Goal: Task Accomplishment & Management: Manage account settings

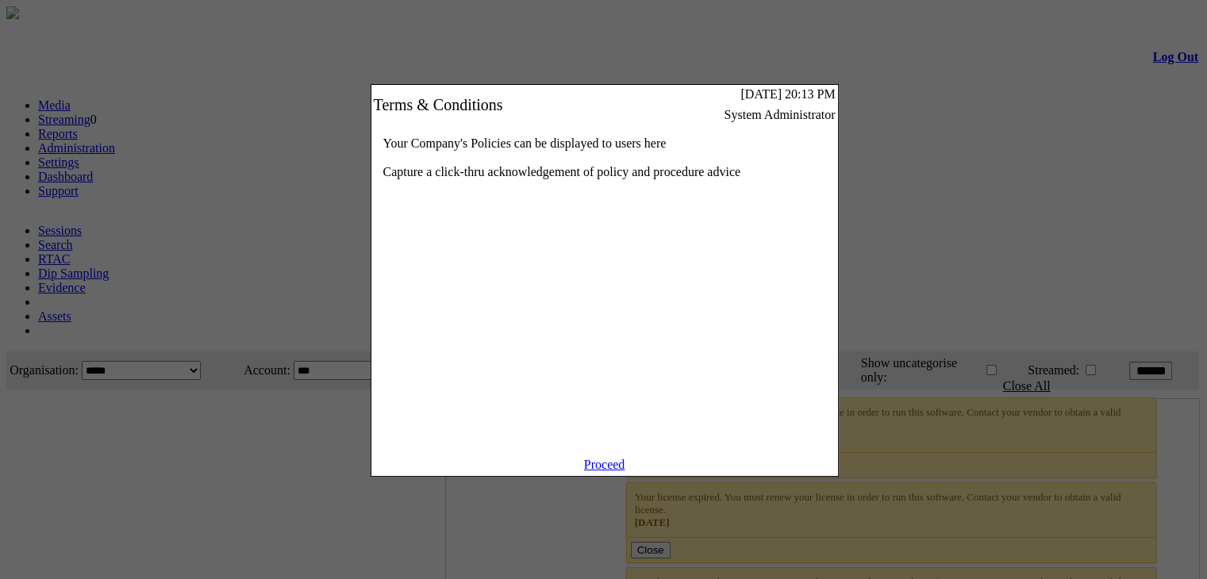
click at [604, 471] on link "Proceed" at bounding box center [604, 464] width 41 height 13
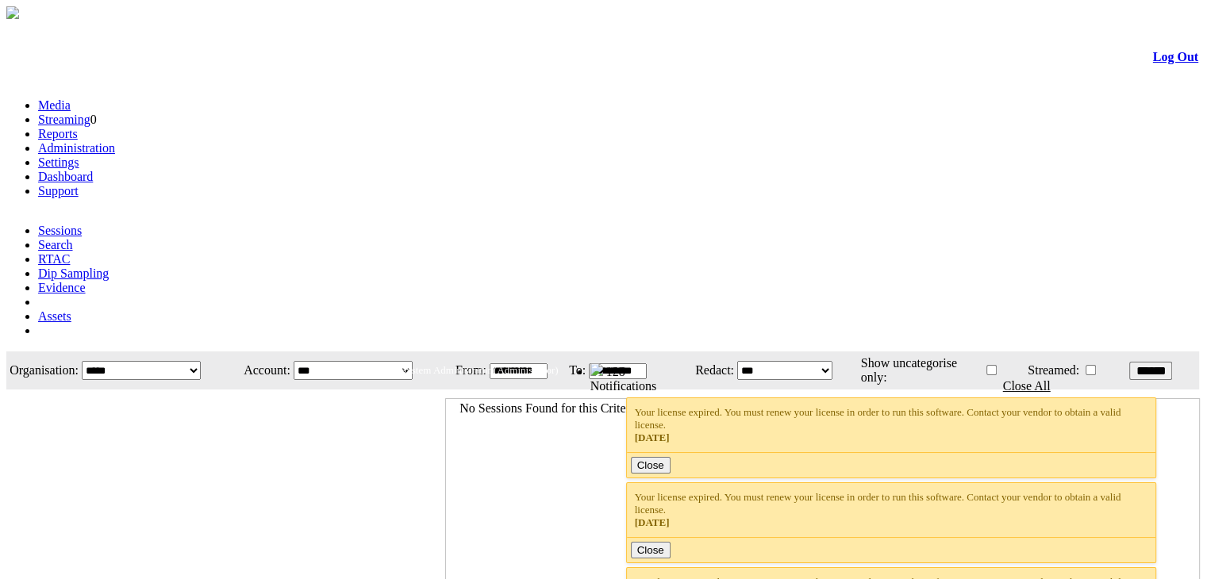
click at [79, 156] on link "Settings" at bounding box center [58, 162] width 41 height 13
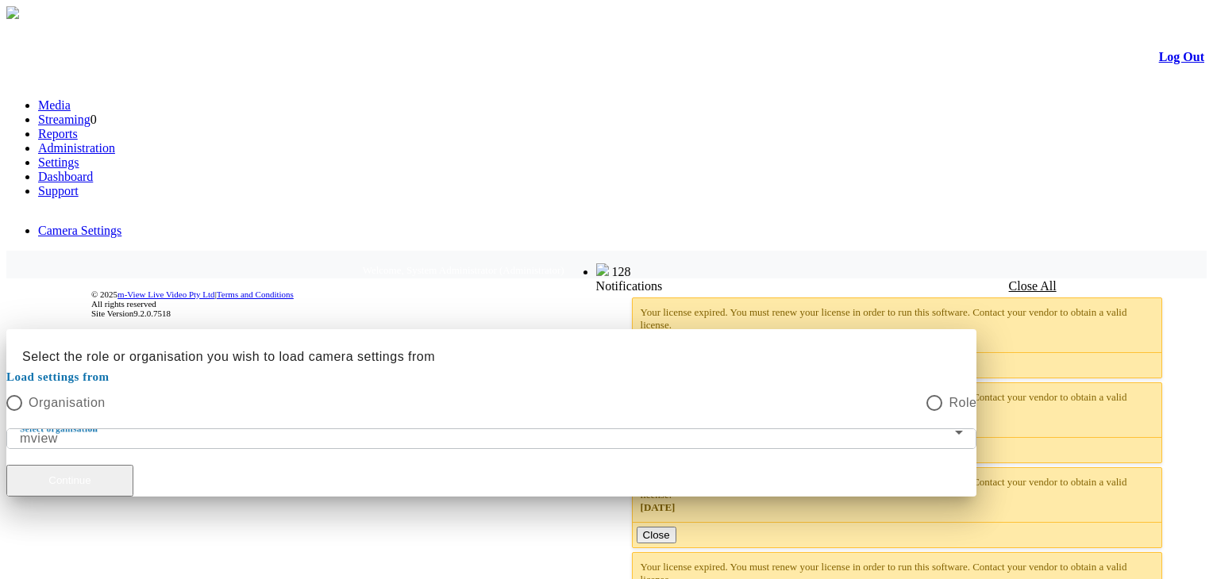
click at [133, 465] on button "Continue" at bounding box center [69, 481] width 127 height 32
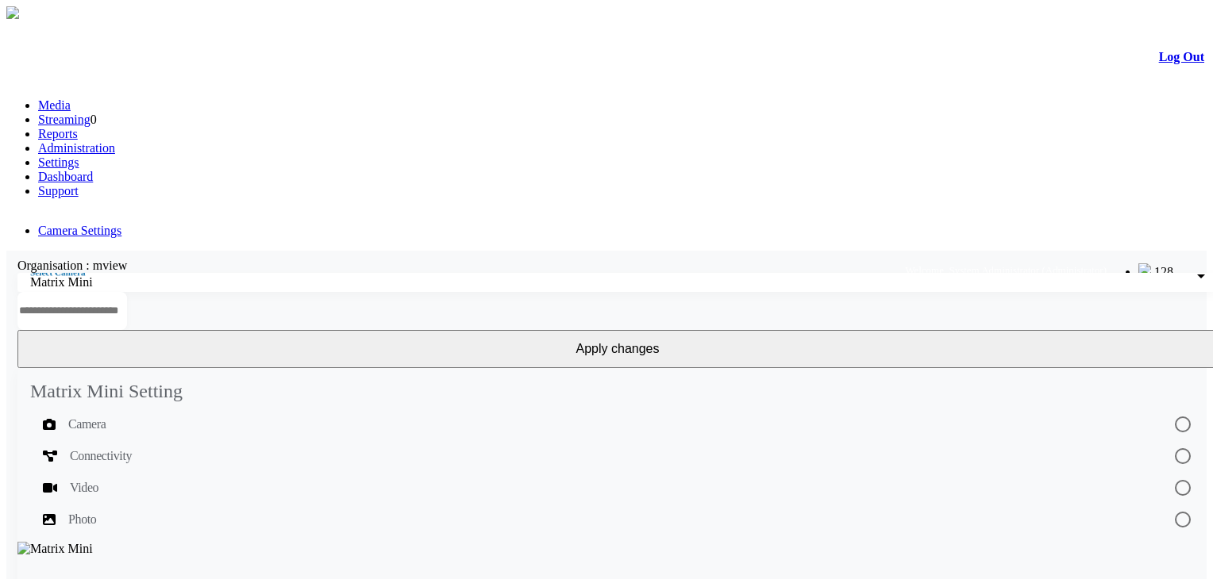
click at [1108, 330] on button "Apply changes" at bounding box center [617, 349] width 1200 height 38
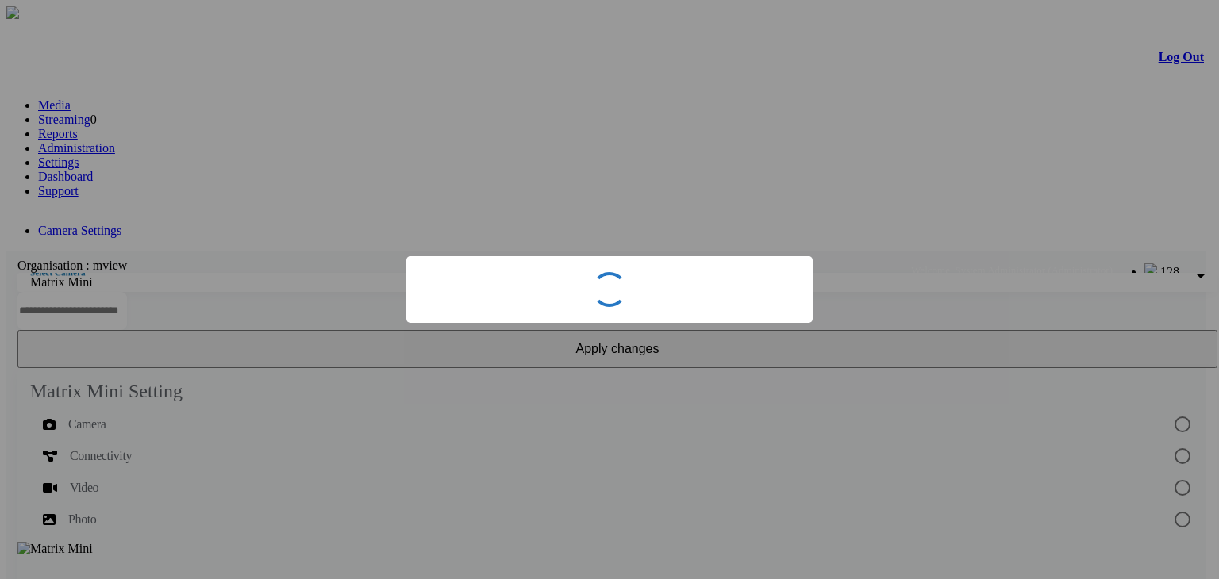
click at [910, 312] on div "× OK No Cancel" at bounding box center [609, 289] width 1219 height 579
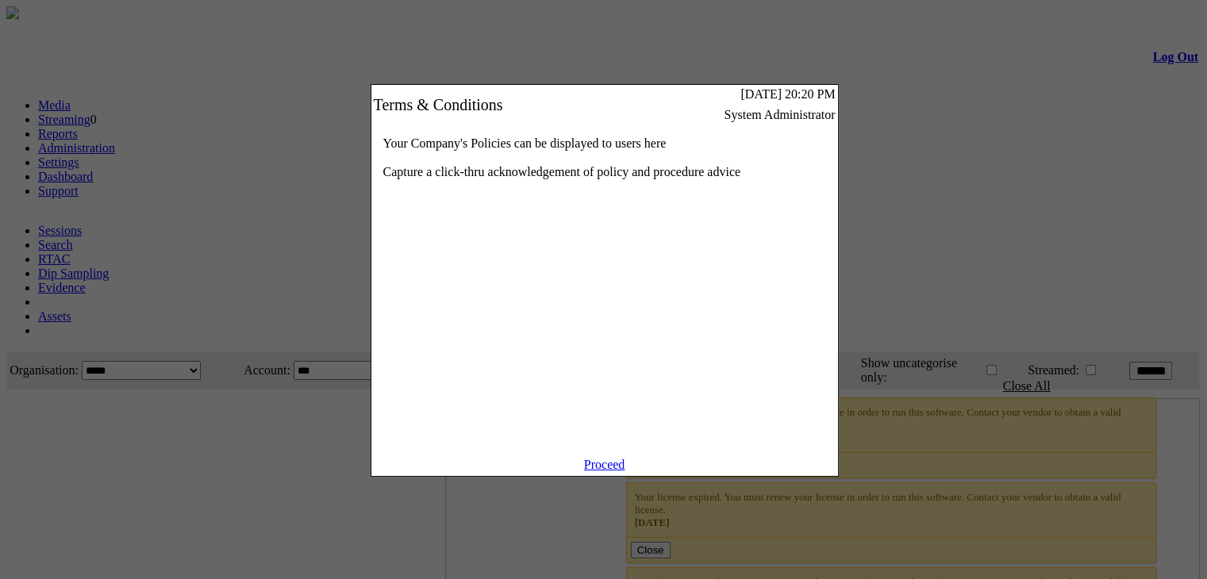
click at [607, 458] on div "Your Company's Policies can be displayed to users here Capture a click-thru ack…" at bounding box center [604, 291] width 467 height 333
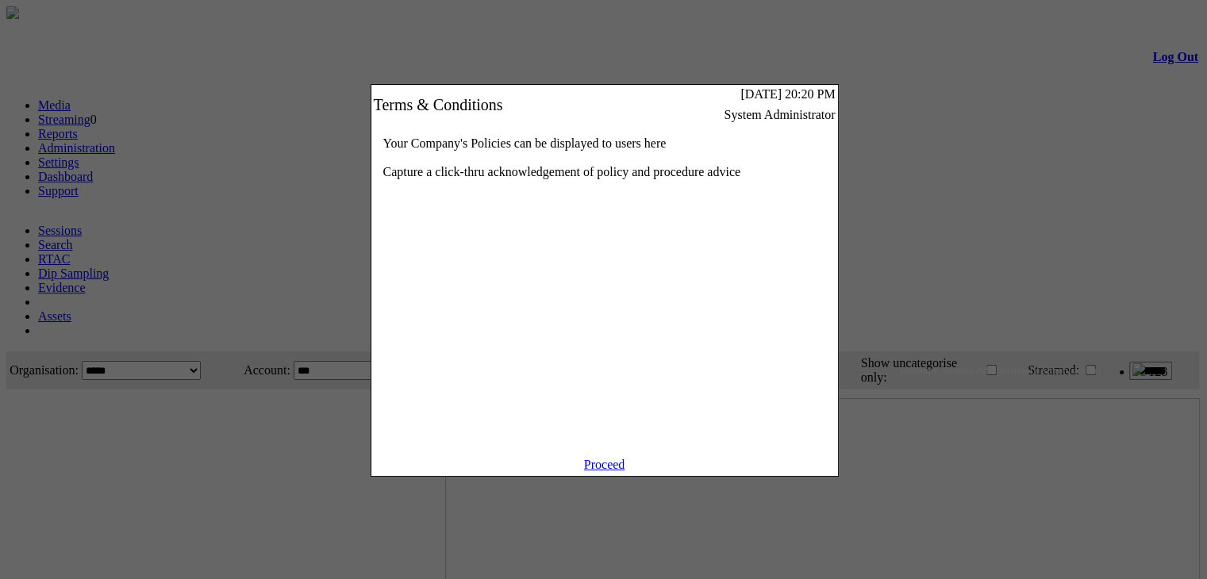
click at [605, 471] on link "Proceed" at bounding box center [604, 464] width 41 height 13
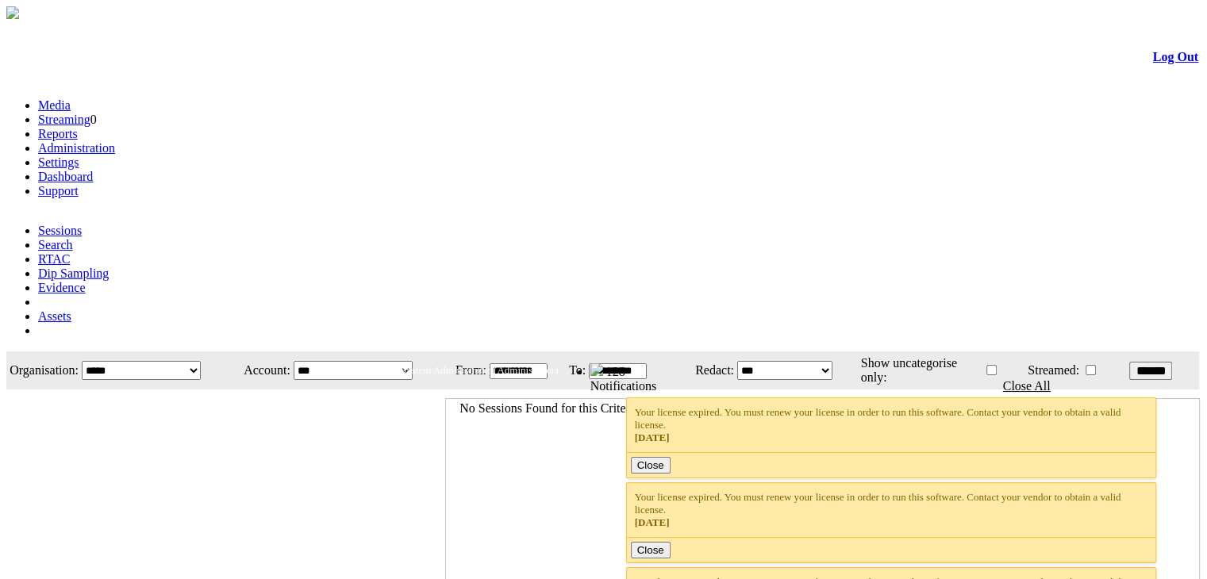
click at [79, 156] on link "Settings" at bounding box center [58, 162] width 41 height 13
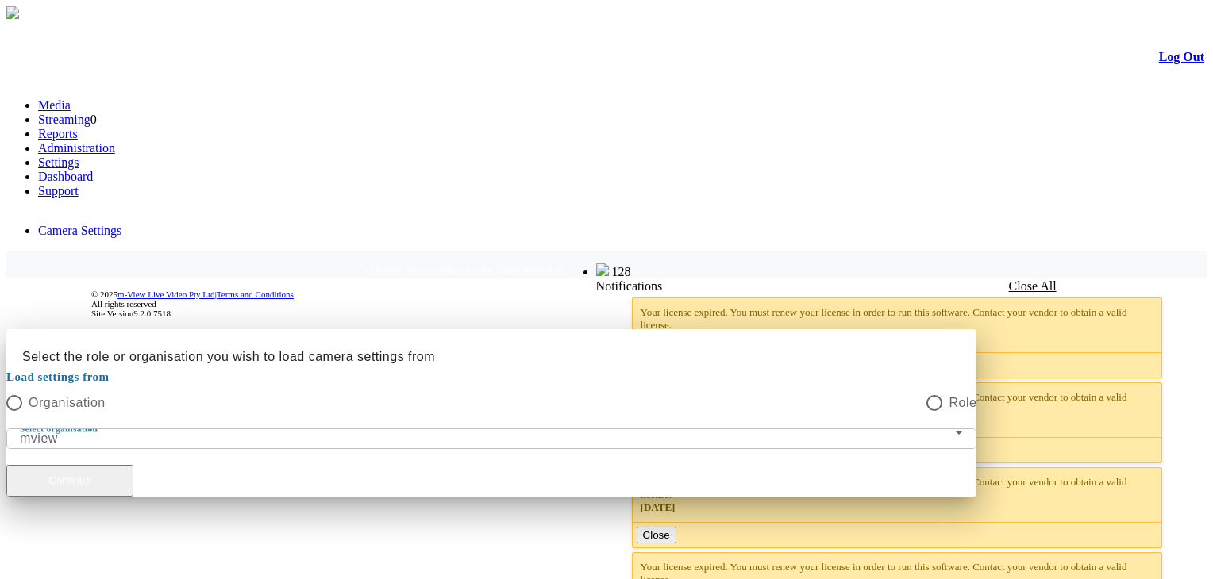
click at [133, 465] on button "Continue" at bounding box center [69, 481] width 127 height 32
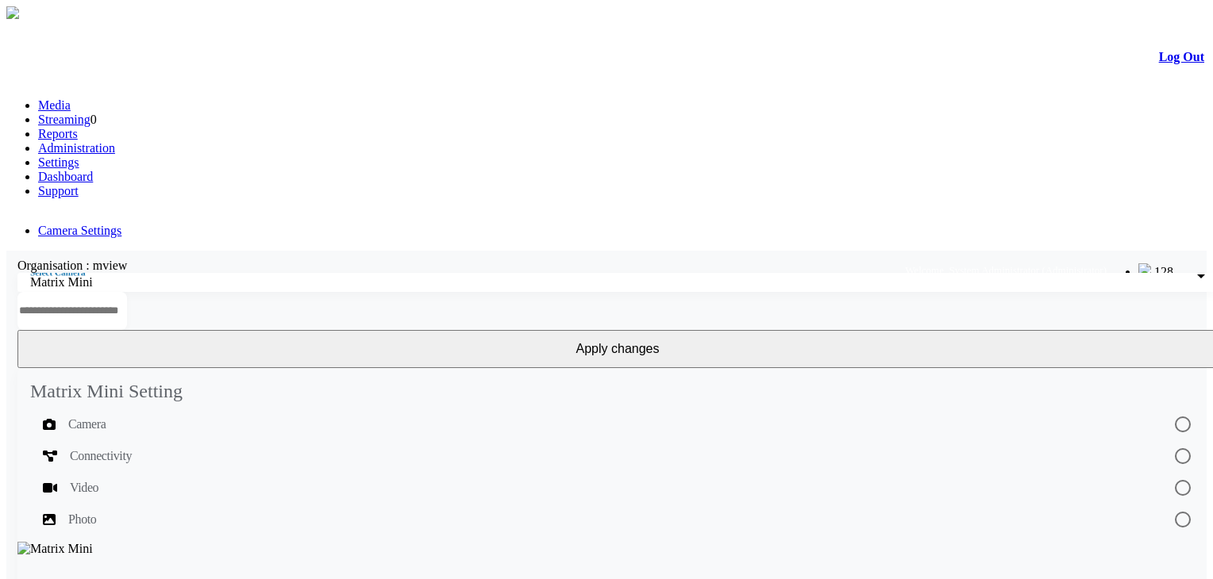
click at [1070, 330] on button "Apply changes" at bounding box center [617, 349] width 1200 height 38
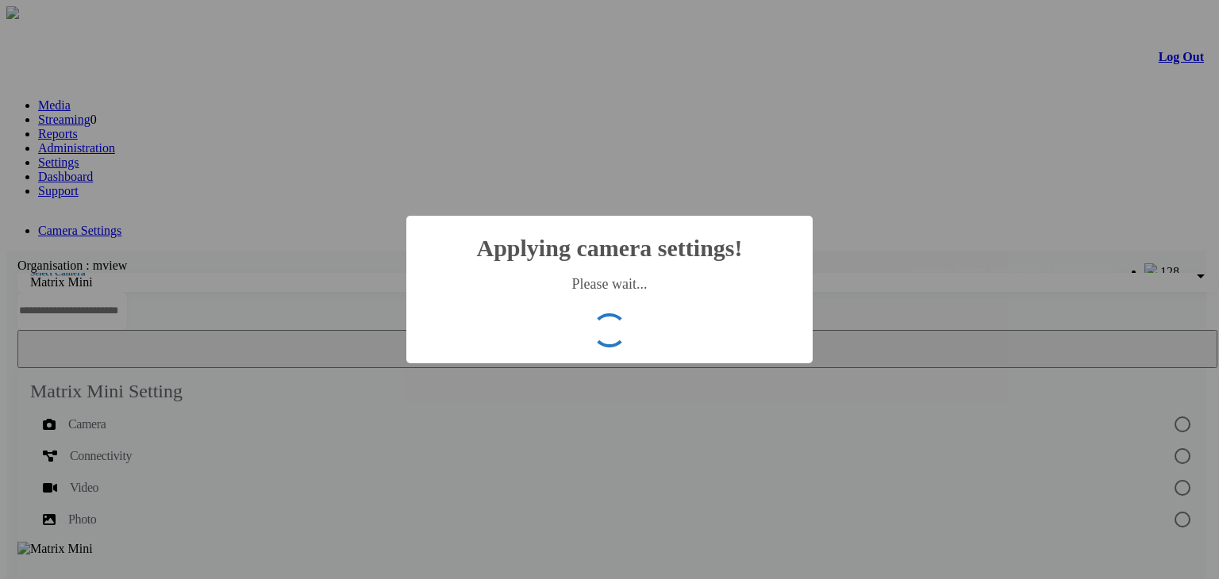
click at [965, 290] on div "× Applying camera settings! Please wait... OK No Cancel" at bounding box center [609, 289] width 1219 height 579
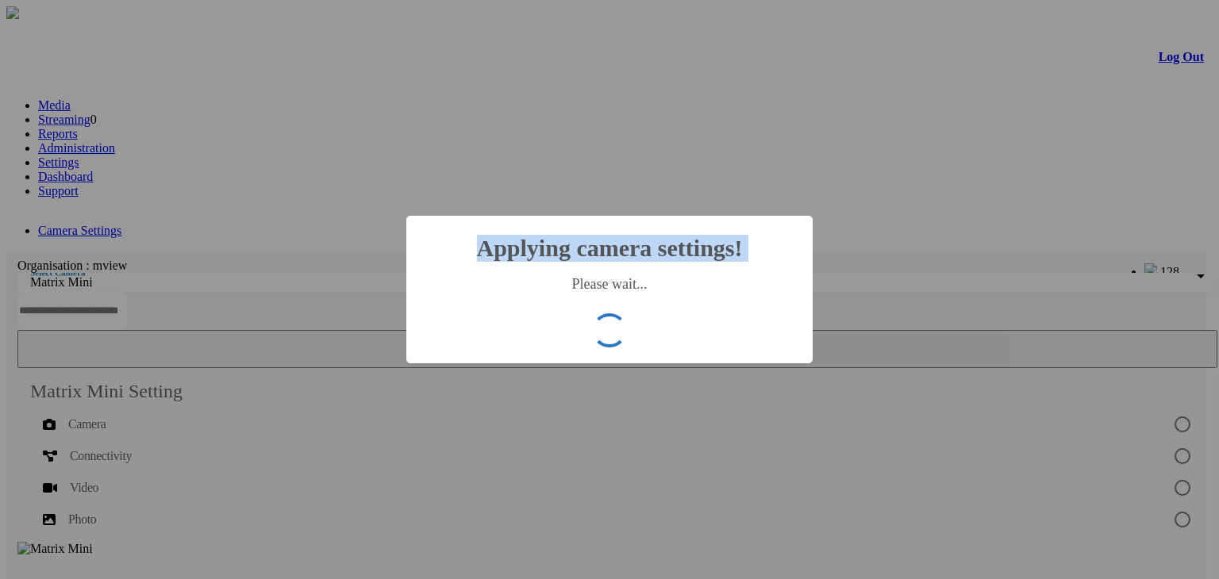
click at [965, 290] on div "× Applying camera settings! Please wait... OK No Cancel" at bounding box center [609, 289] width 1219 height 579
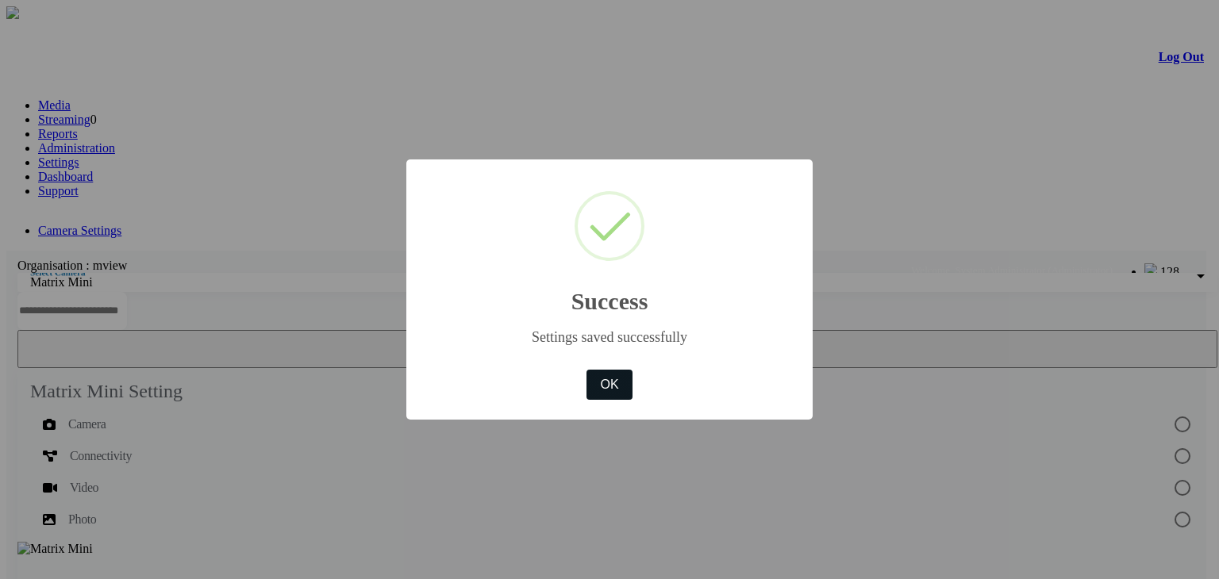
click at [602, 391] on button "OK" at bounding box center [610, 385] width 46 height 30
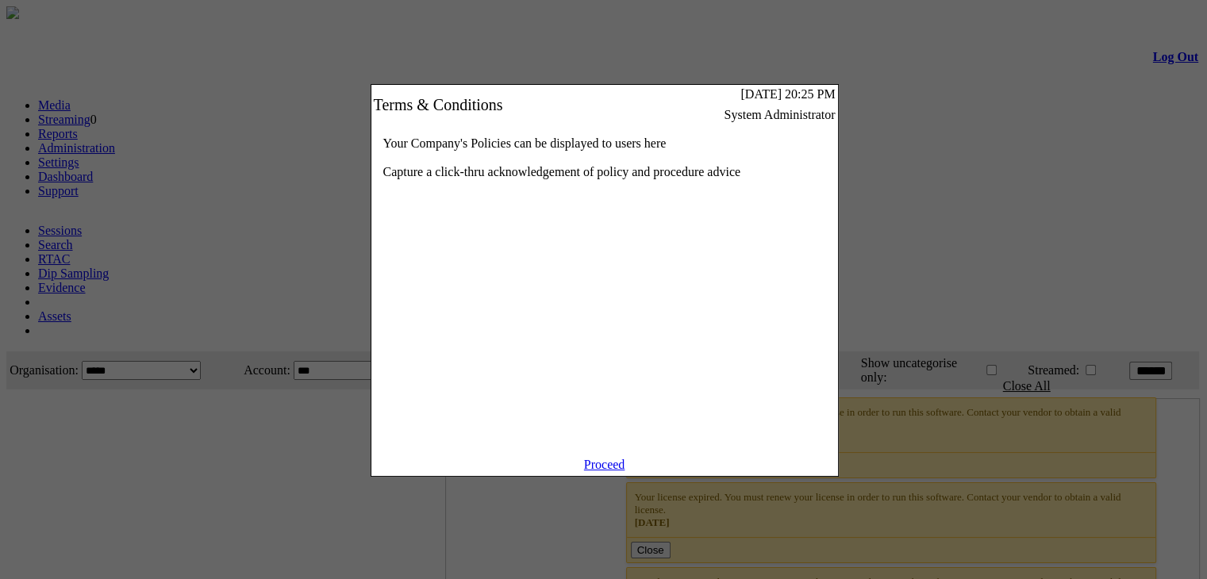
click at [593, 471] on link "Proceed" at bounding box center [604, 464] width 41 height 13
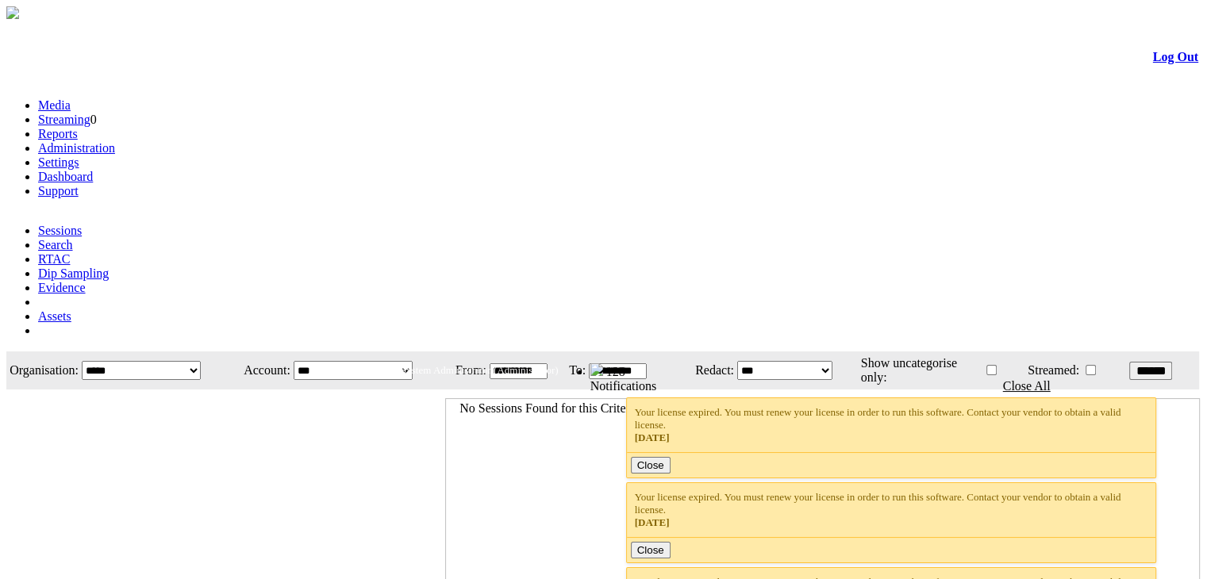
click at [79, 156] on link "Settings" at bounding box center [58, 162] width 41 height 13
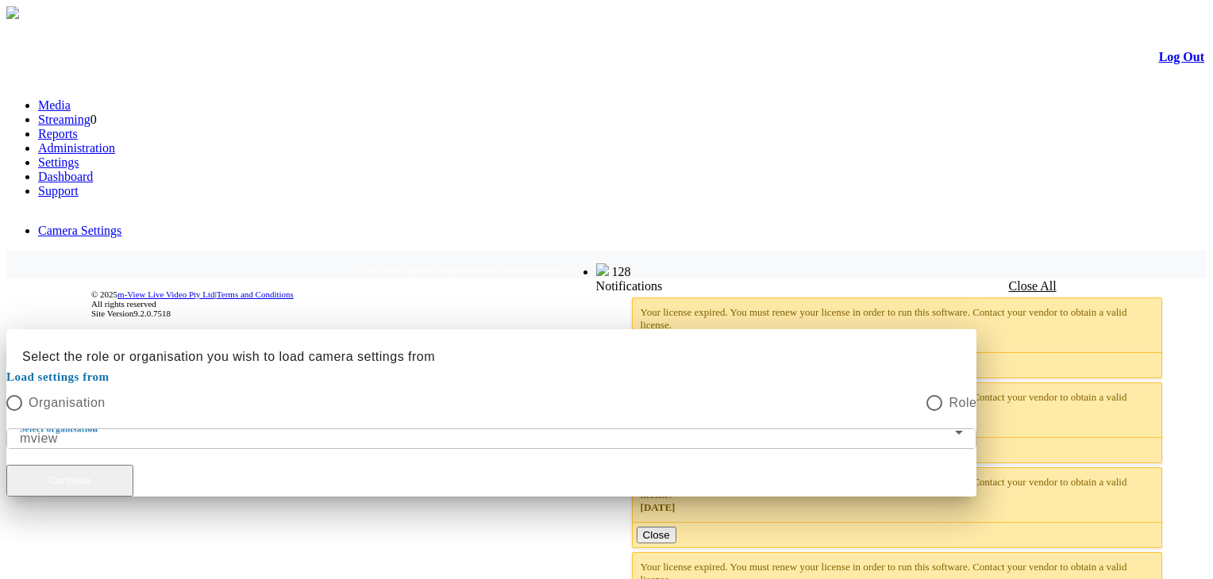
click at [133, 465] on button "Continue" at bounding box center [69, 481] width 127 height 32
